Goal: Navigation & Orientation: Find specific page/section

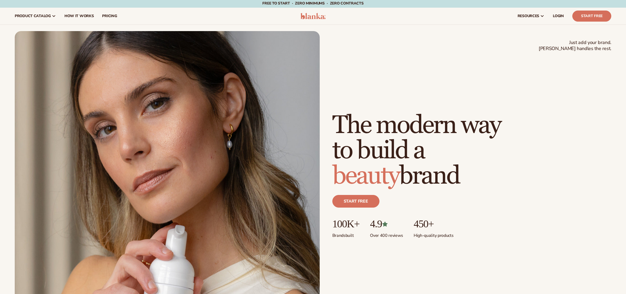
scroll to position [1, 0]
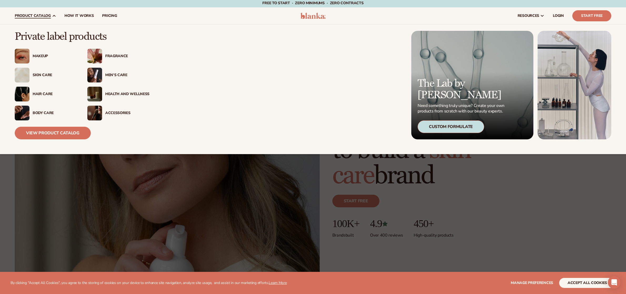
click at [46, 112] on div "Body Care" at bounding box center [55, 113] width 44 height 4
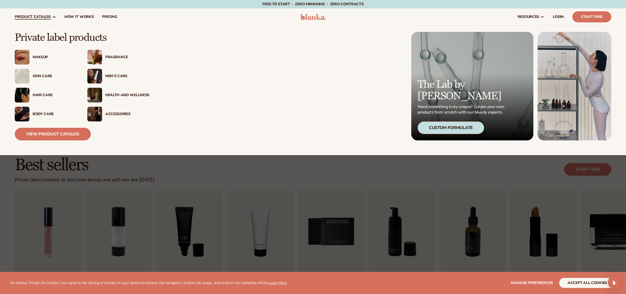
click at [113, 60] on div "Fragrance" at bounding box center [118, 57] width 62 height 15
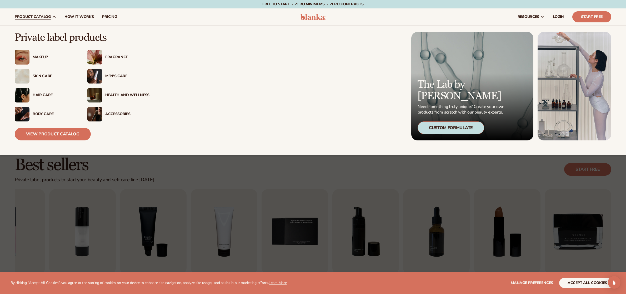
click at [116, 56] on div "Fragrance" at bounding box center [127, 57] width 44 height 4
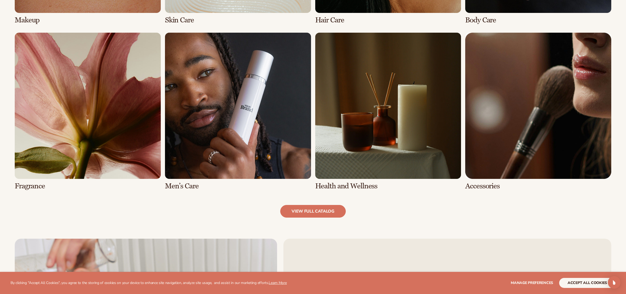
scroll to position [640, 0]
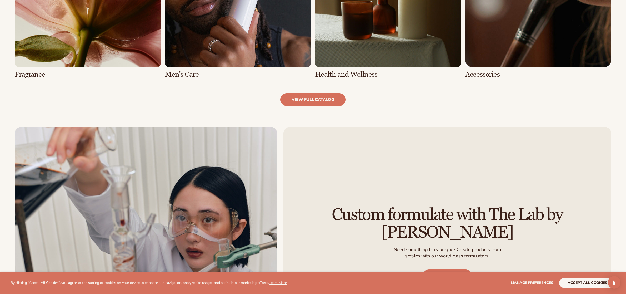
click at [197, 51] on link "6 / 8" at bounding box center [238, -1] width 146 height 157
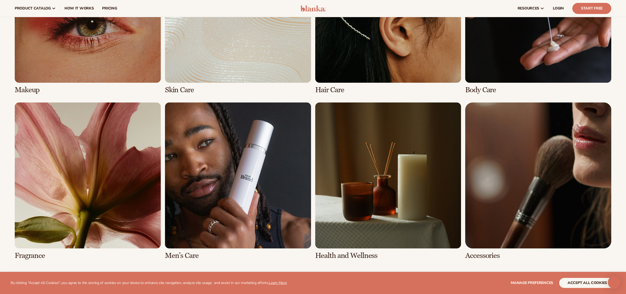
scroll to position [463, 0]
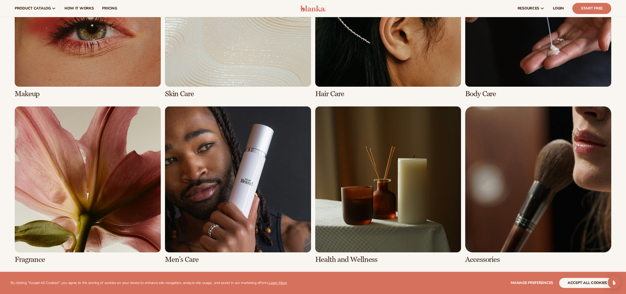
click at [155, 174] on link "5 / 8" at bounding box center [88, 184] width 146 height 157
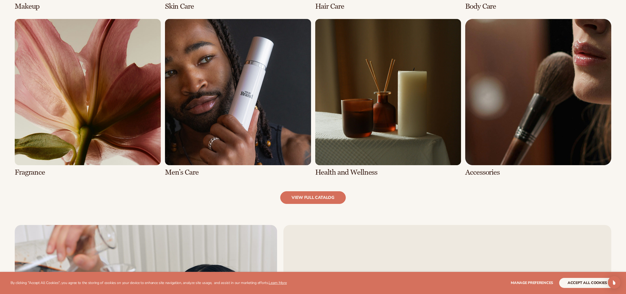
scroll to position [583, 0]
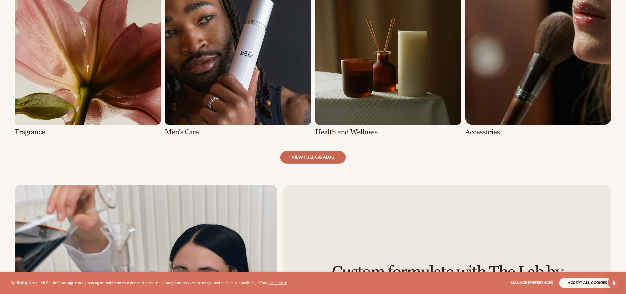
click at [299, 160] on link "view full catalog" at bounding box center [313, 157] width 66 height 13
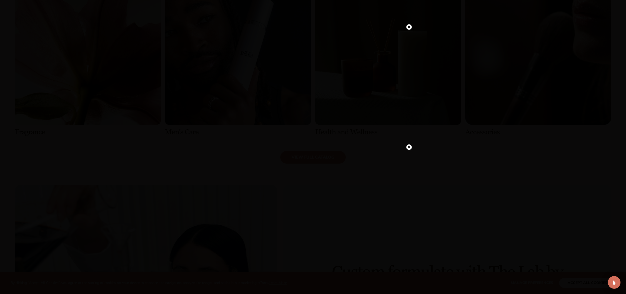
click at [409, 28] on circle at bounding box center [409, 27] width 6 height 6
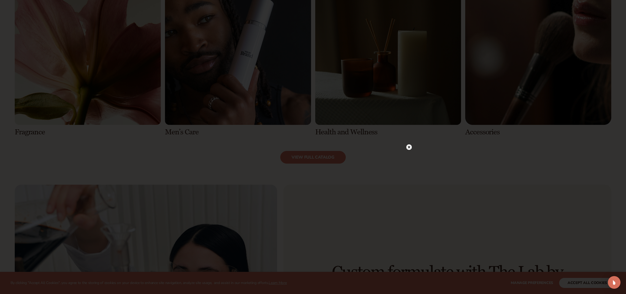
click at [359, 125] on div at bounding box center [313, 147] width 626 height 294
